Goal: Find specific page/section: Find specific page/section

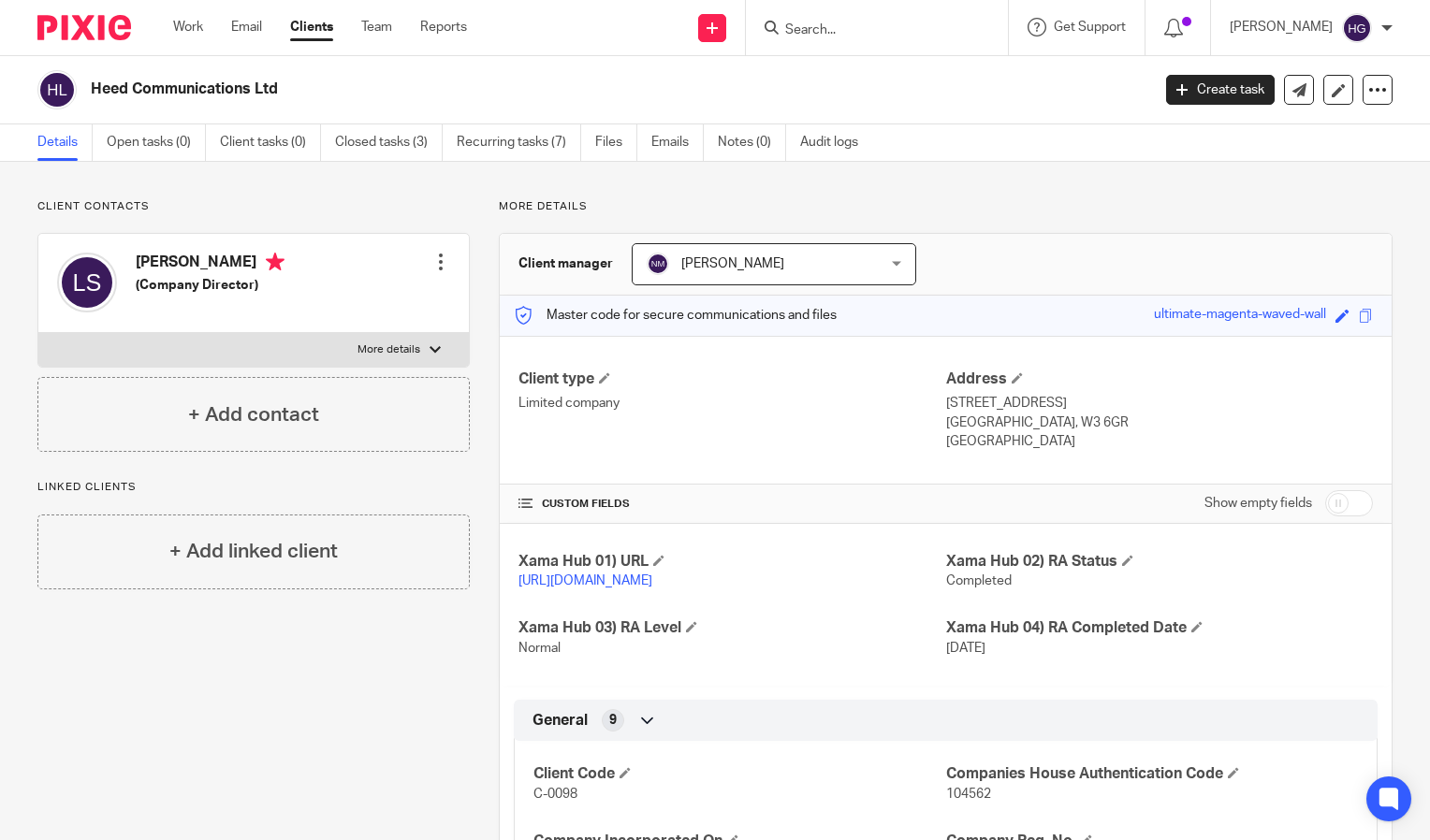
scroll to position [287, 0]
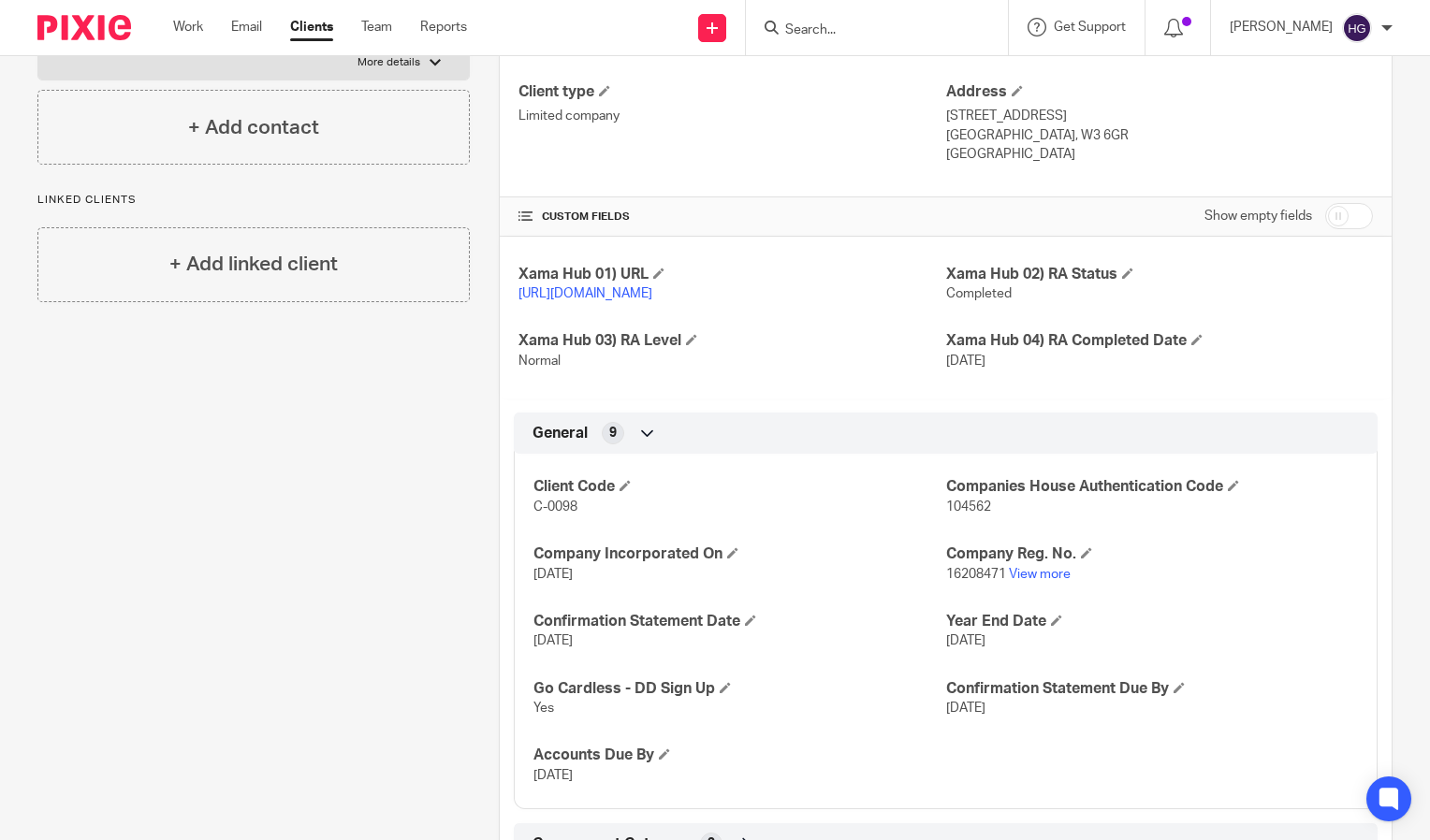
click at [889, 25] on input "Search" at bounding box center [867, 30] width 168 height 16
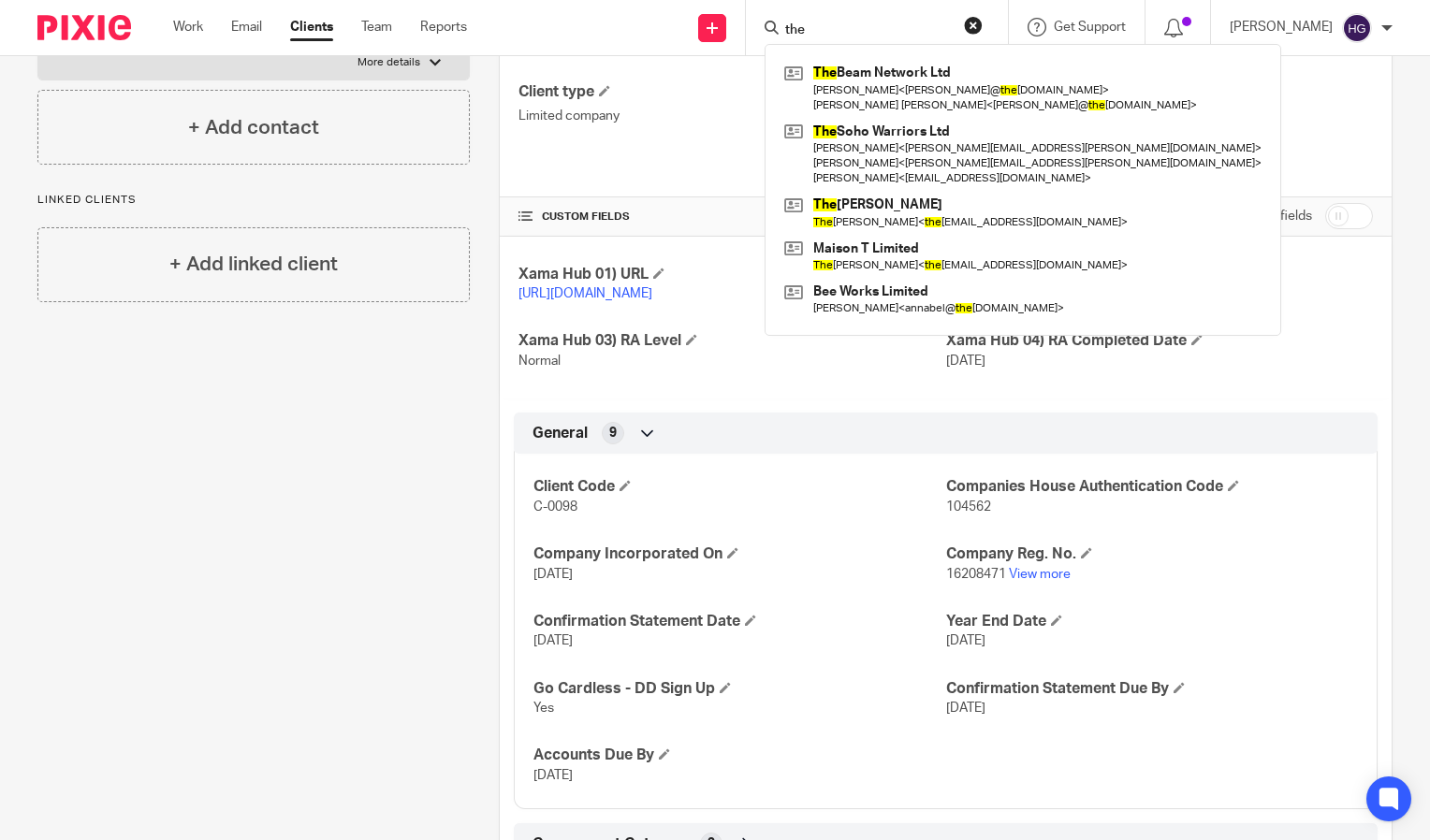
type input "the"
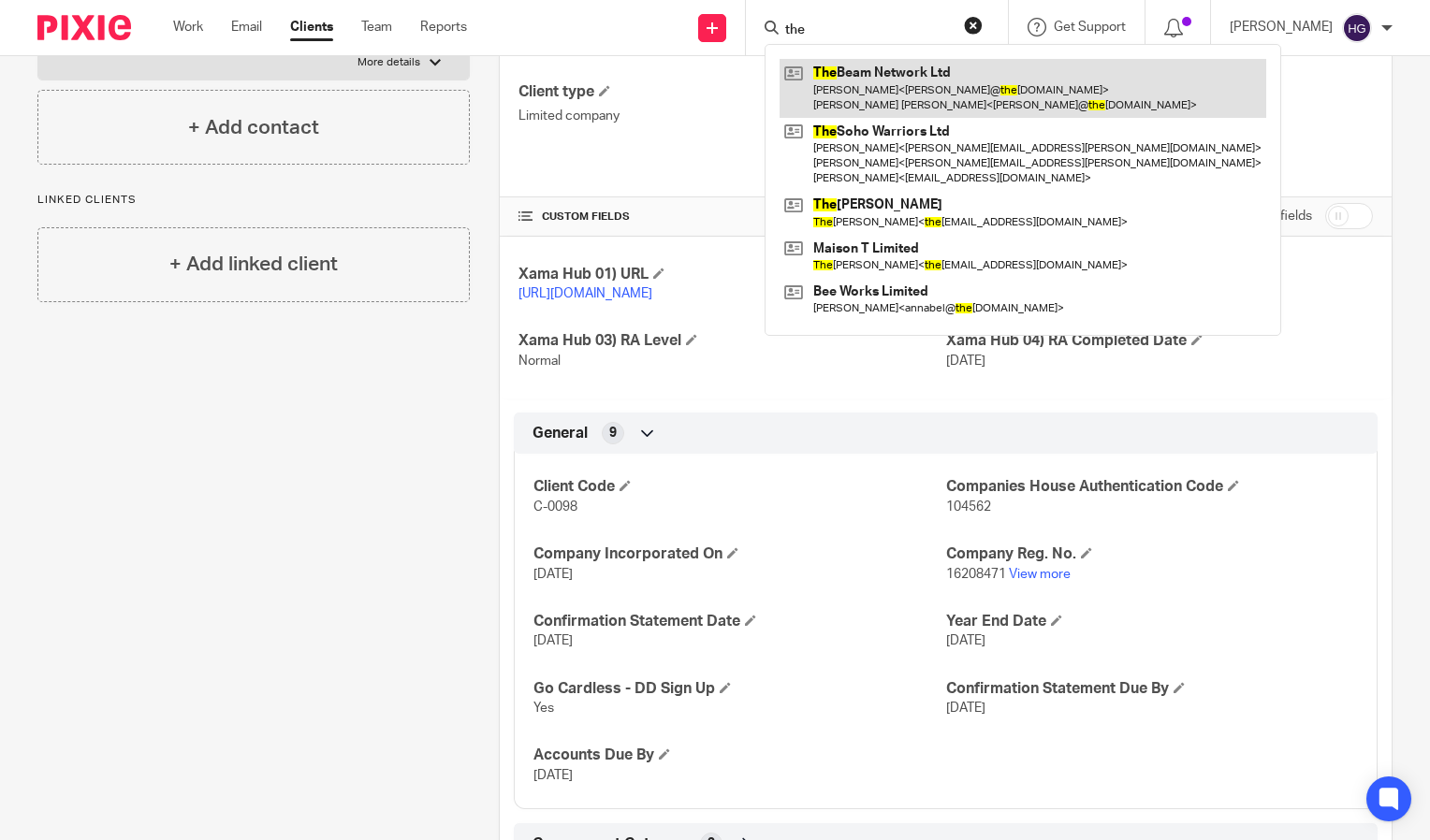
click at [924, 61] on link at bounding box center [1022, 88] width 486 height 58
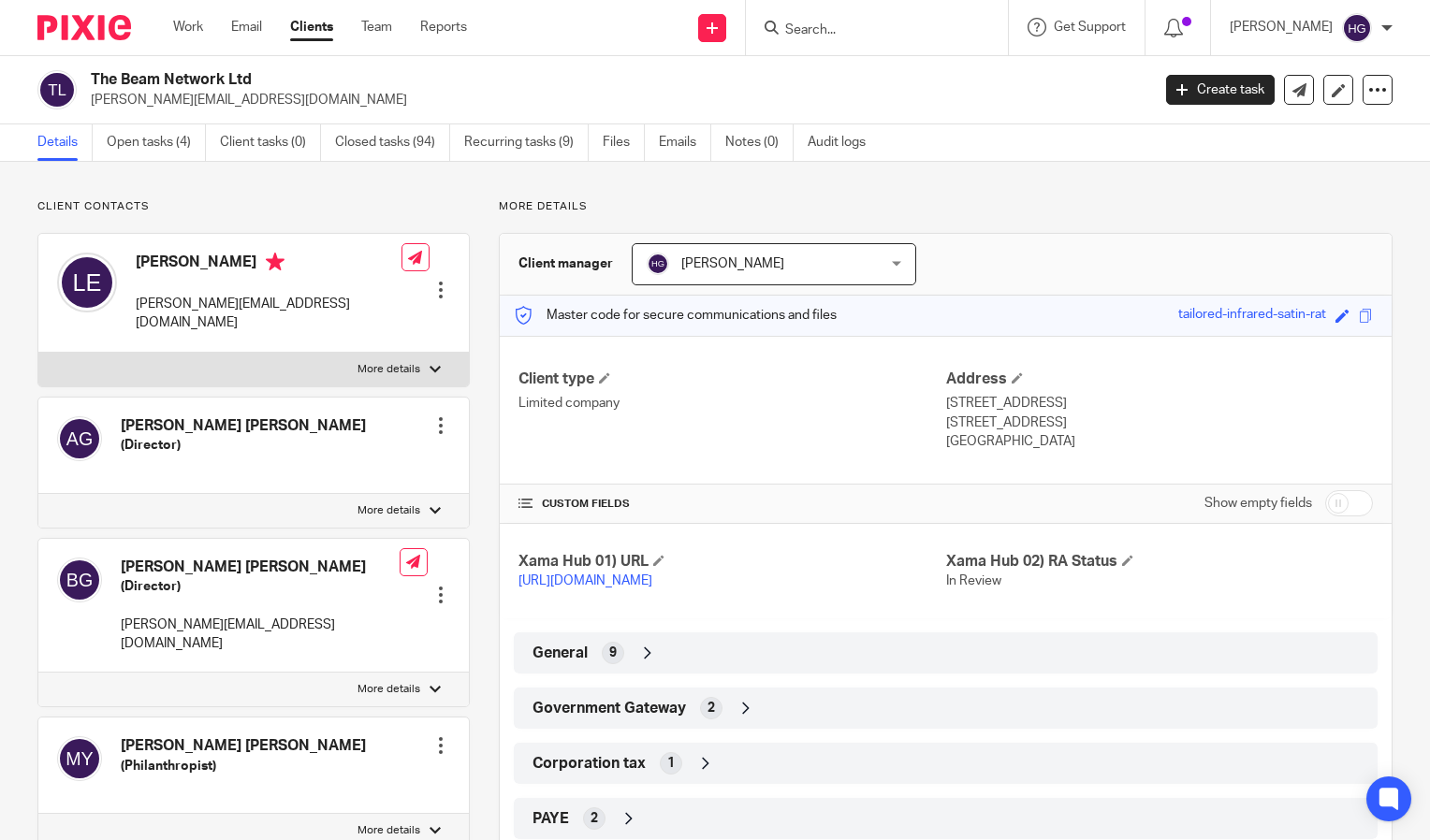
scroll to position [228, 0]
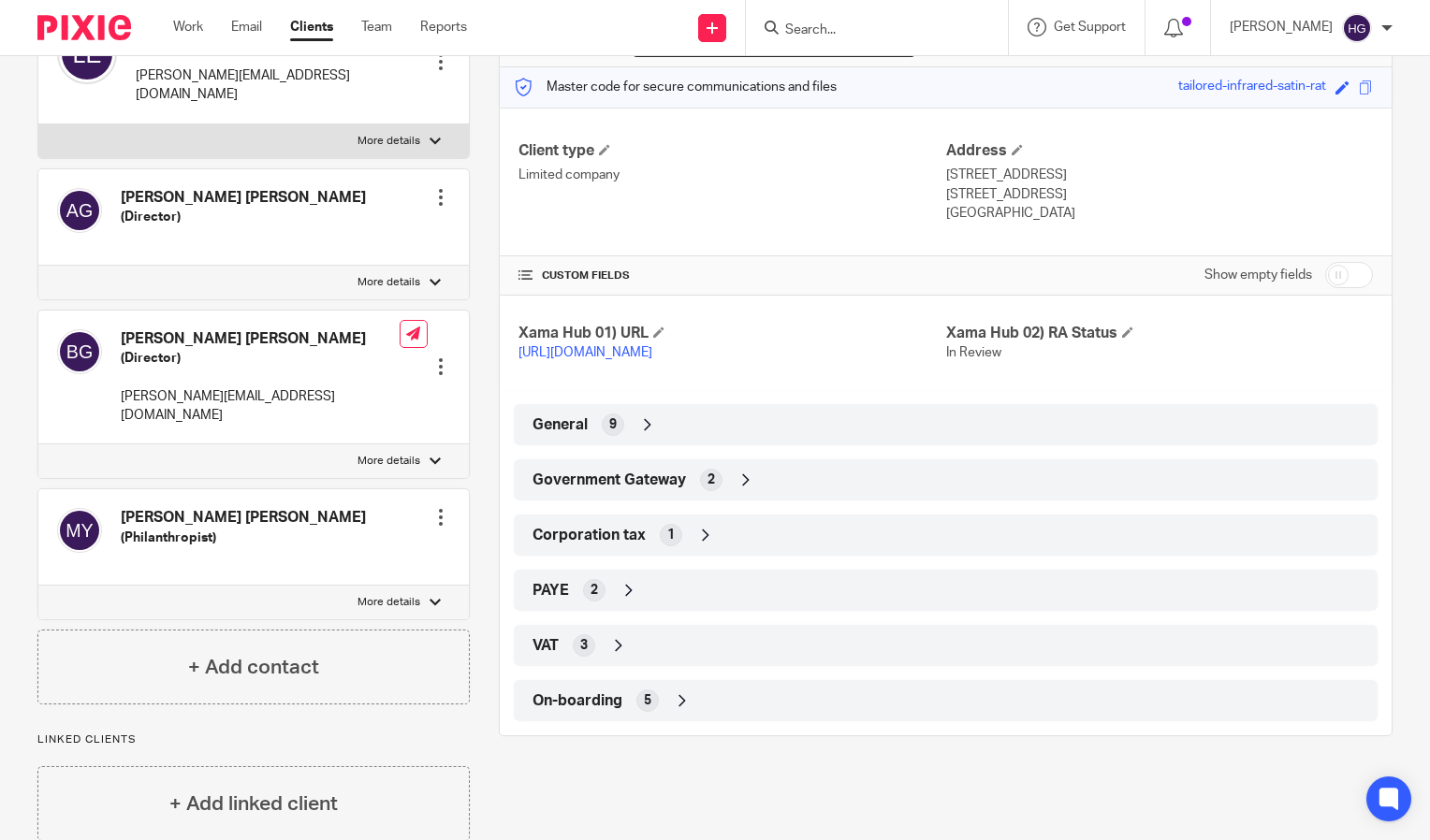
click at [887, 441] on div "General 9" at bounding box center [946, 424] width 835 height 32
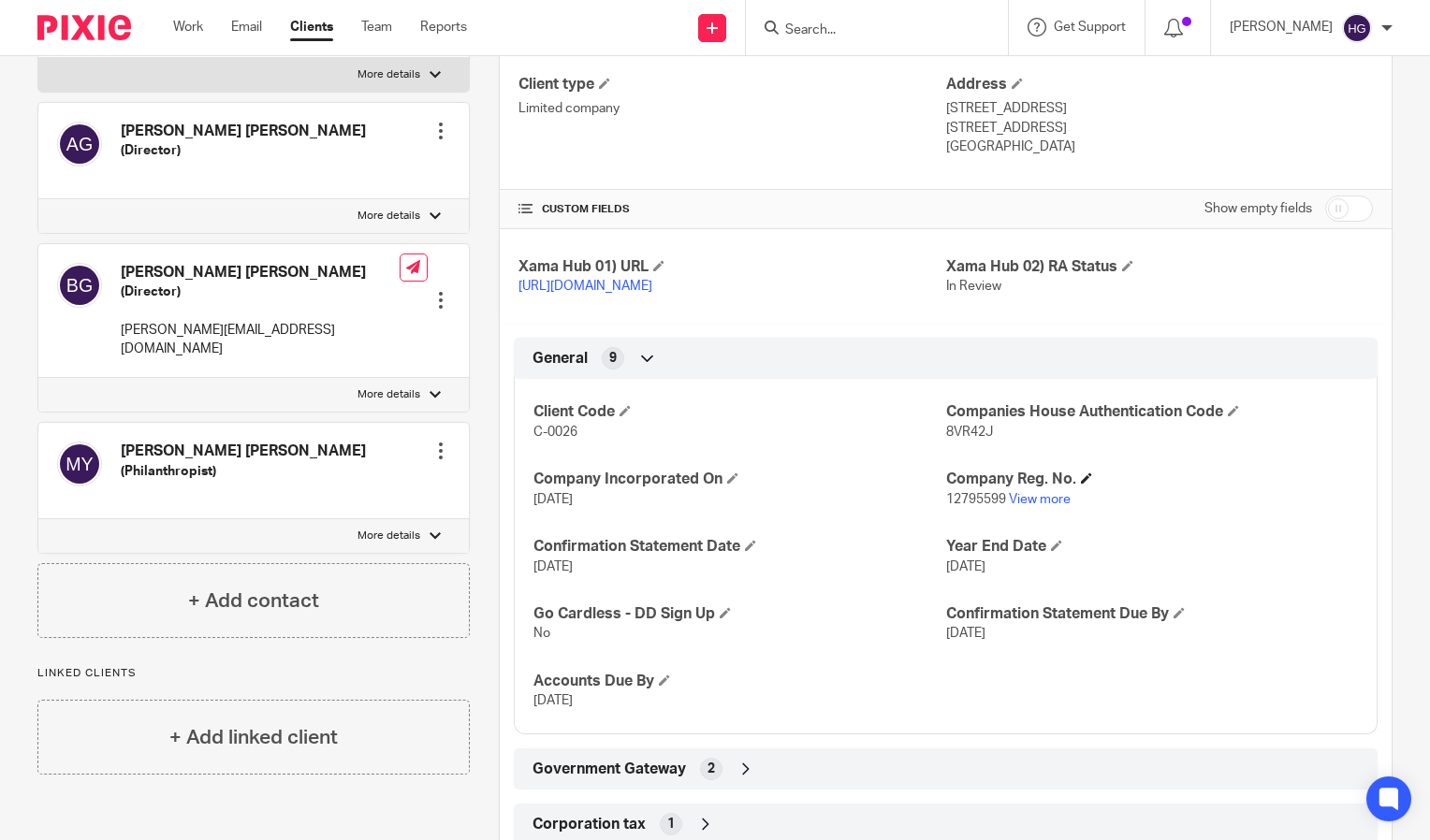
scroll to position [302, 0]
